Goal: Information Seeking & Learning: Learn about a topic

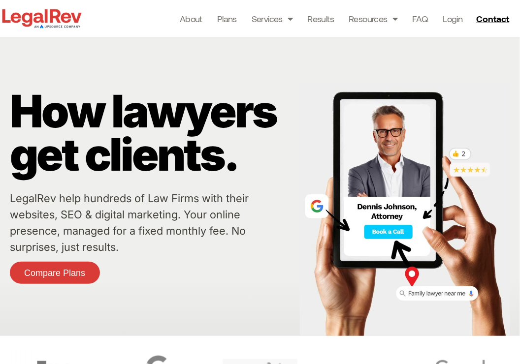
click at [263, 60] on div "How lawyers get clients. LegalRev help hundreds of Law Firms with their website…" at bounding box center [152, 186] width 285 height 299
